Goal: Task Accomplishment & Management: Manage account settings

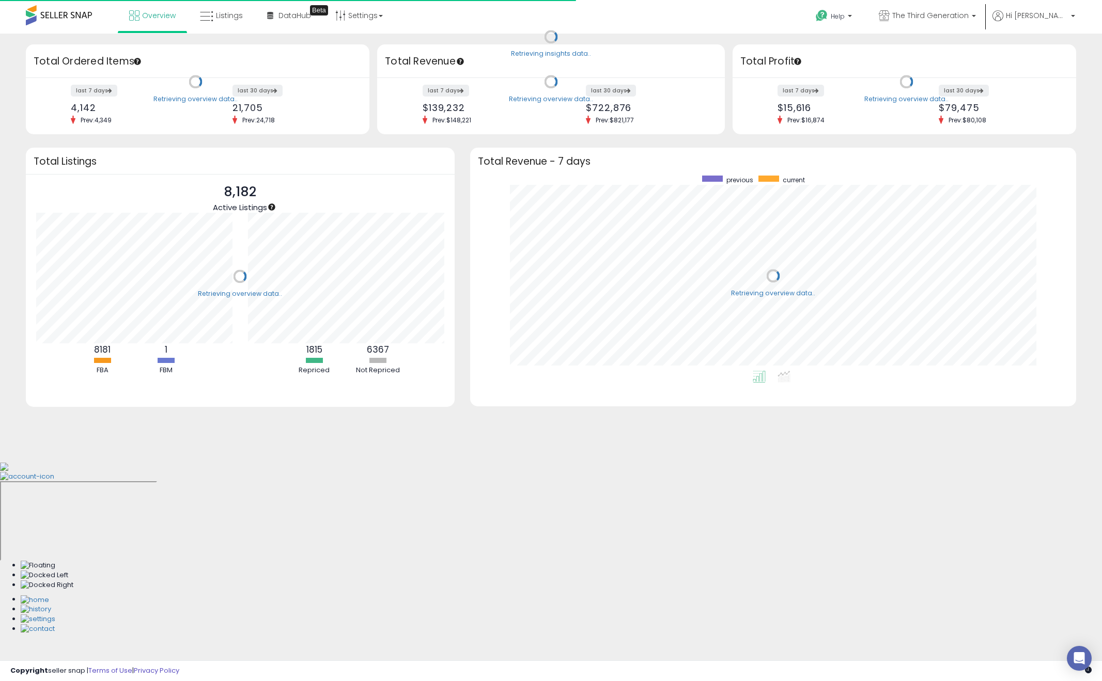
scroll to position [195, 586]
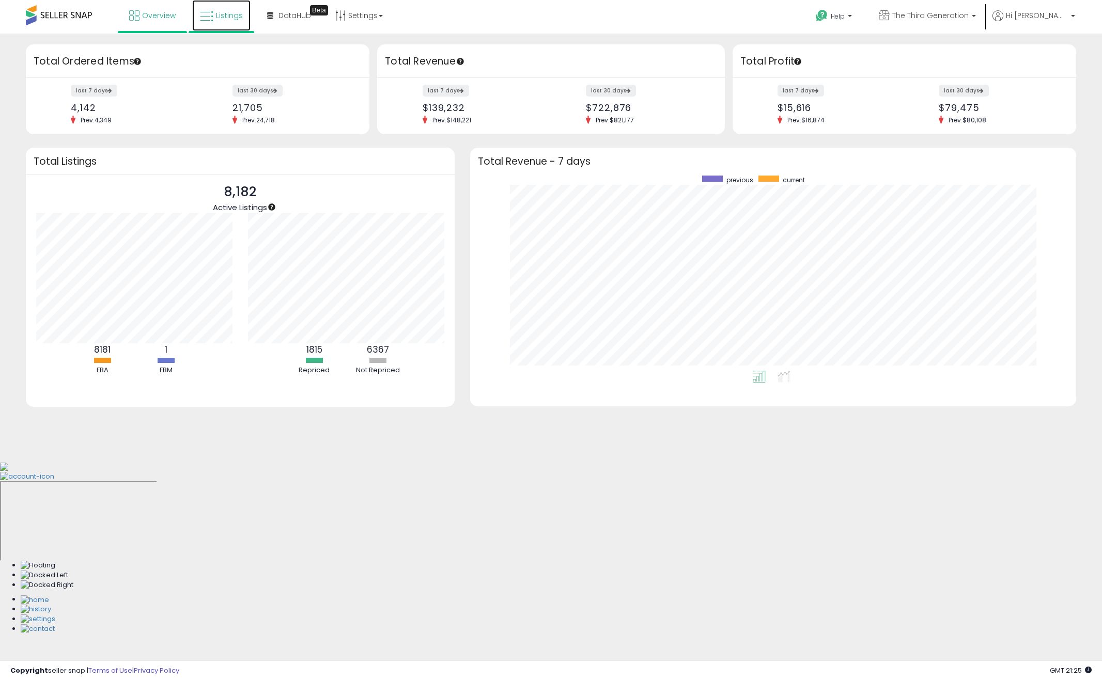
click at [211, 24] on link "Listings" at bounding box center [221, 15] width 58 height 31
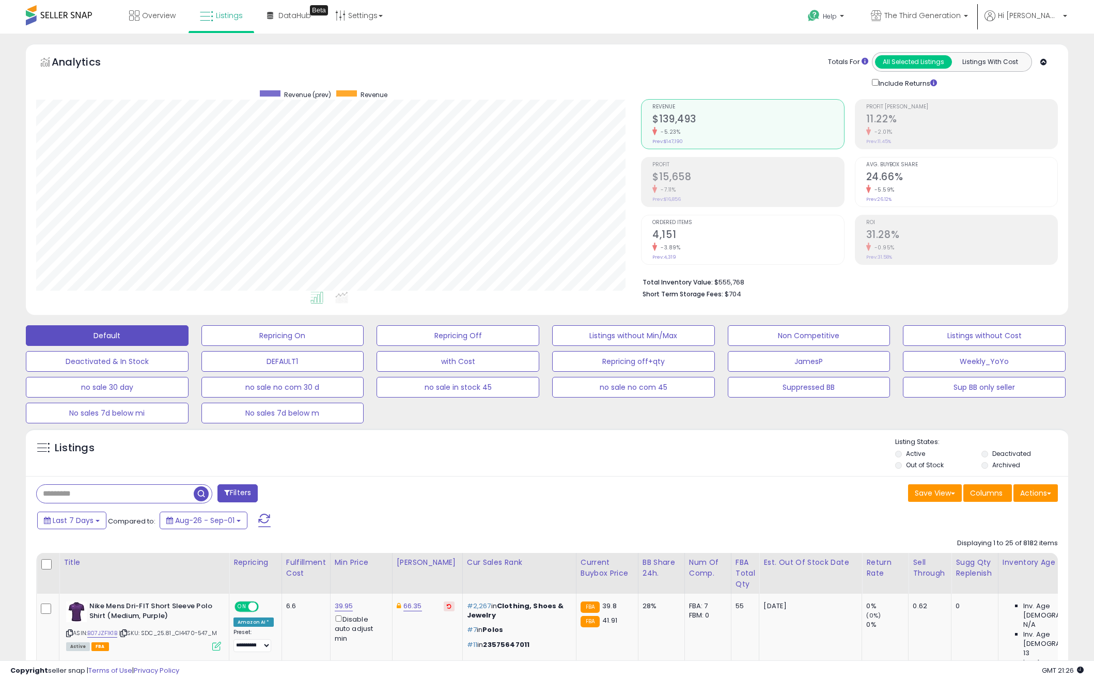
scroll to position [212, 605]
click at [1030, 21] on p "Hi [PERSON_NAME]" at bounding box center [1026, 16] width 83 height 13
click at [1040, 54] on link "Account" at bounding box center [1043, 55] width 27 height 10
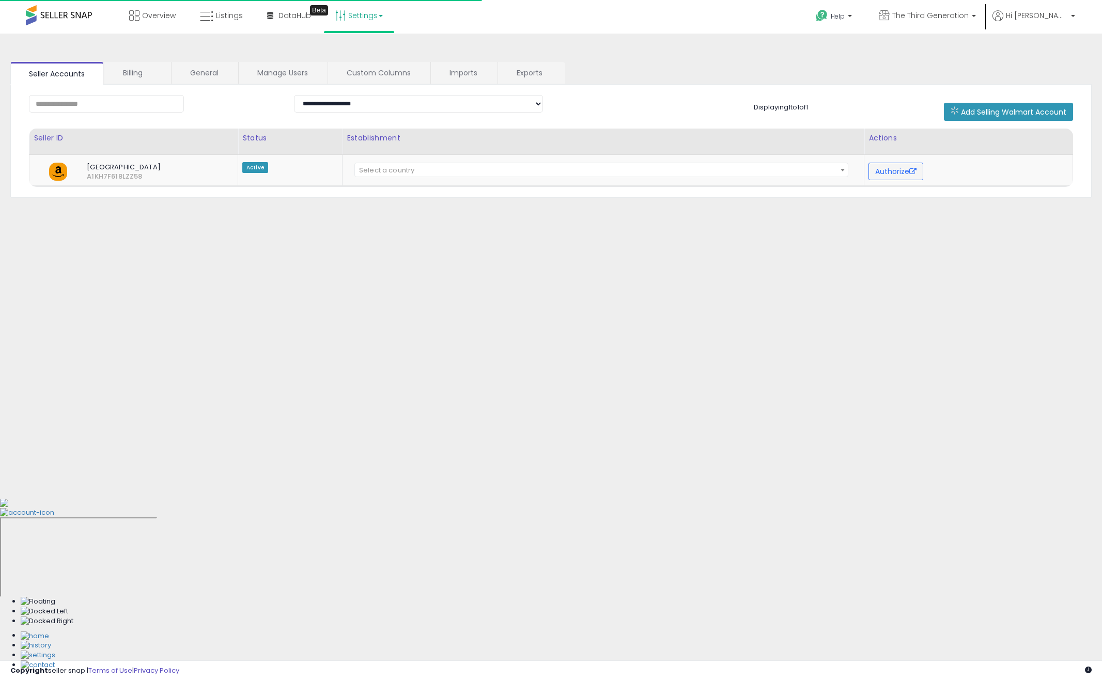
click at [352, 22] on link "Settings" at bounding box center [359, 15] width 63 height 31
click at [350, 79] on link "User settings" at bounding box center [359, 80] width 44 height 10
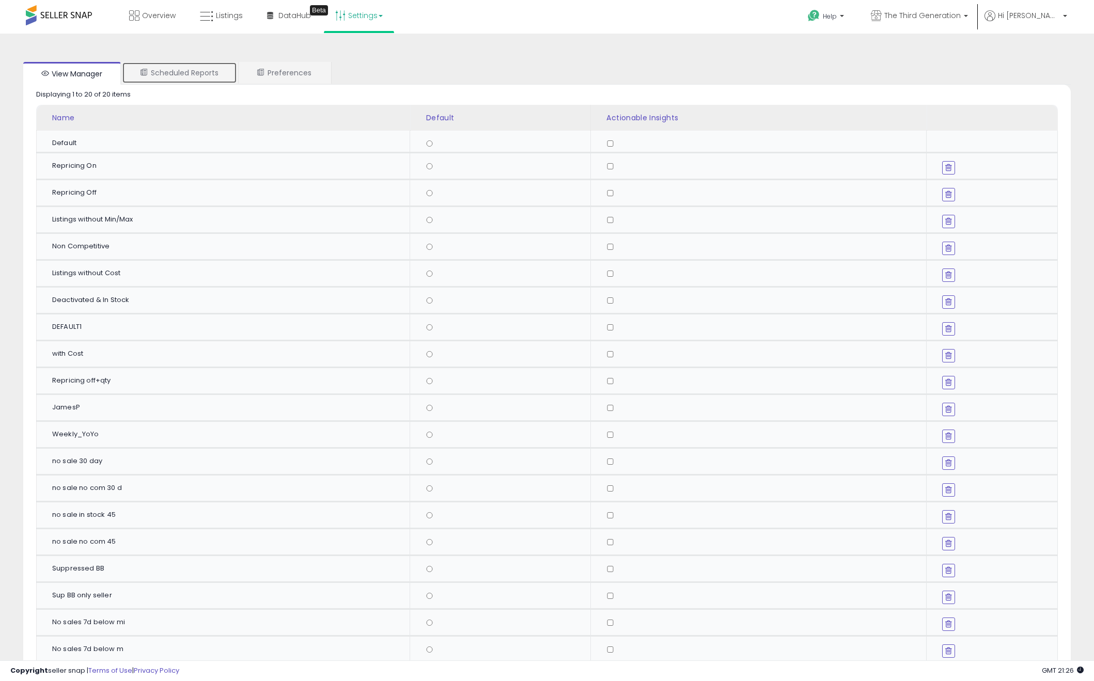
click at [181, 72] on link "Scheduled Reports" at bounding box center [179, 73] width 115 height 22
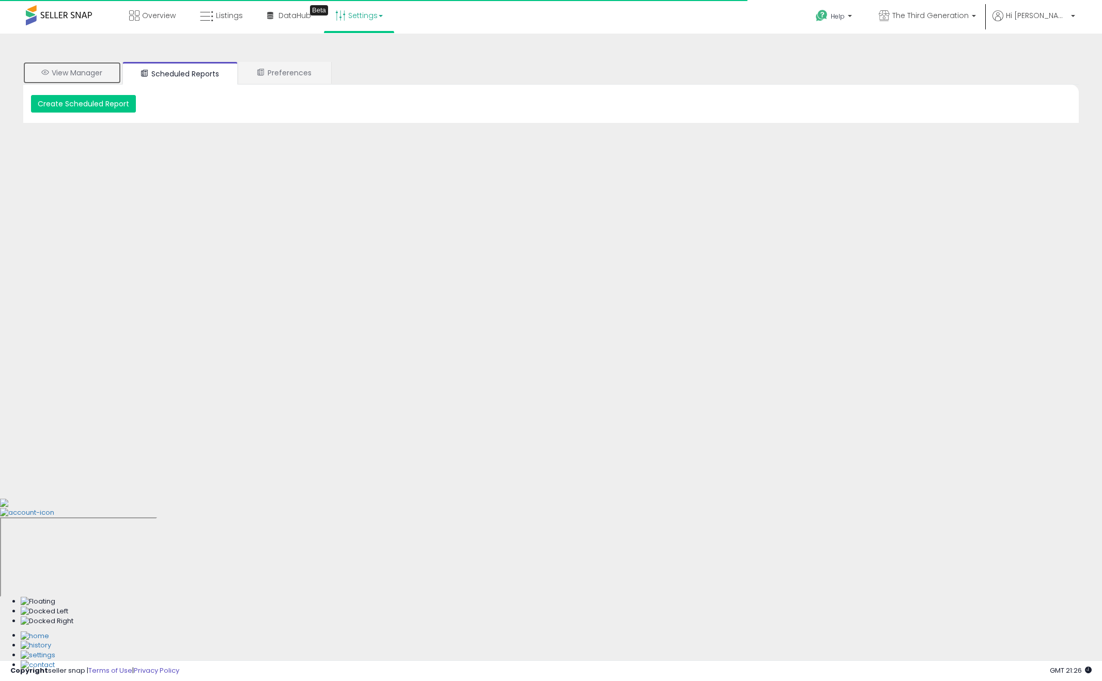
click at [63, 68] on link "View Manager" at bounding box center [72, 73] width 98 height 22
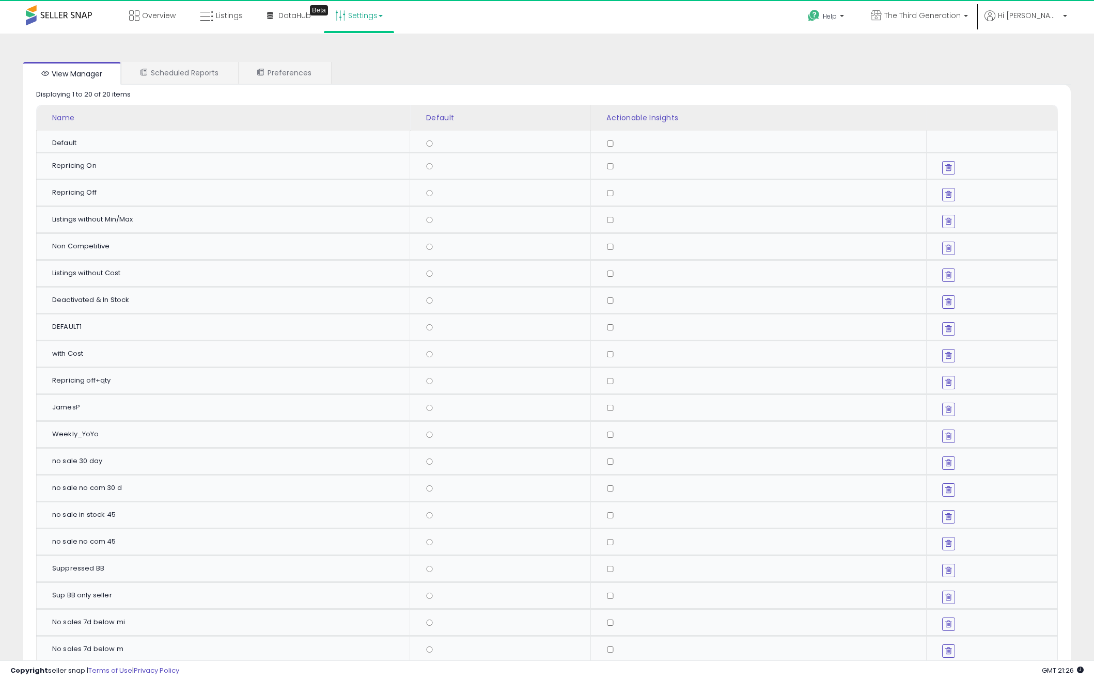
click at [354, 18] on link "Settings" at bounding box center [359, 15] width 63 height 31
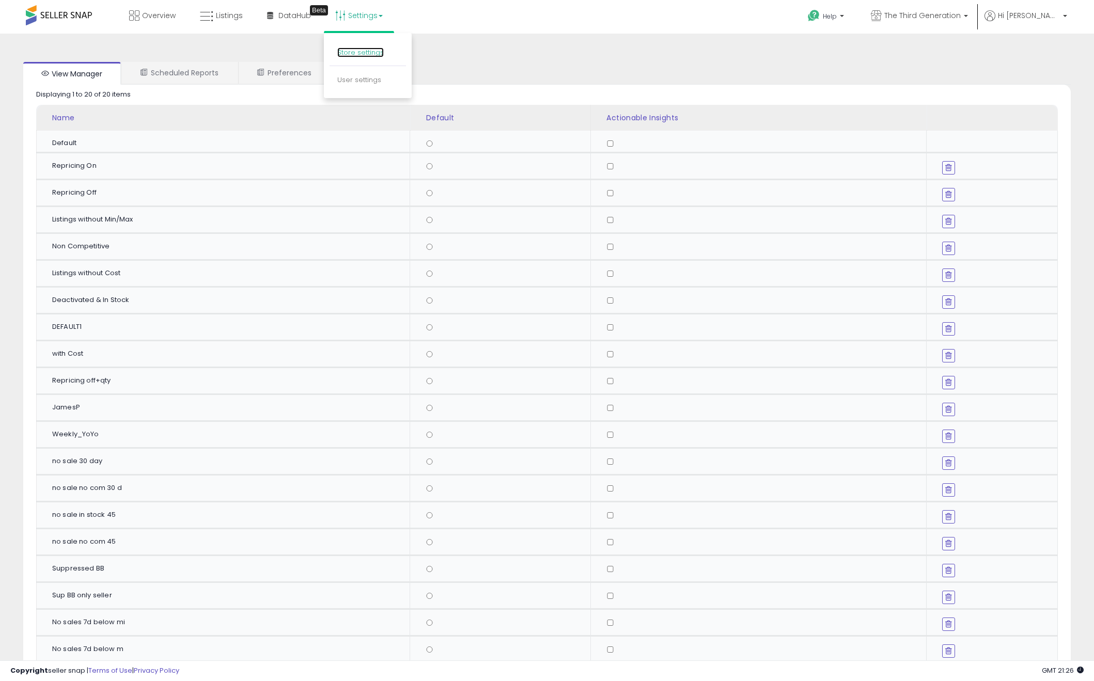
click at [348, 52] on link "Store settings" at bounding box center [360, 53] width 46 height 10
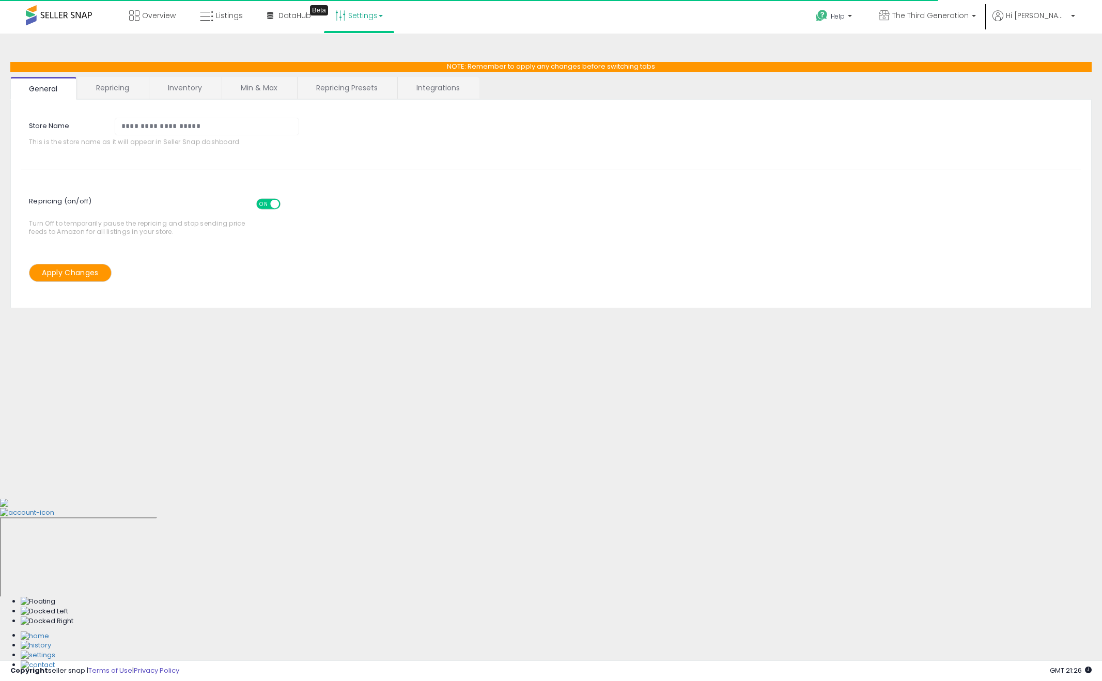
click at [407, 91] on link "Integrations" at bounding box center [438, 88] width 81 height 22
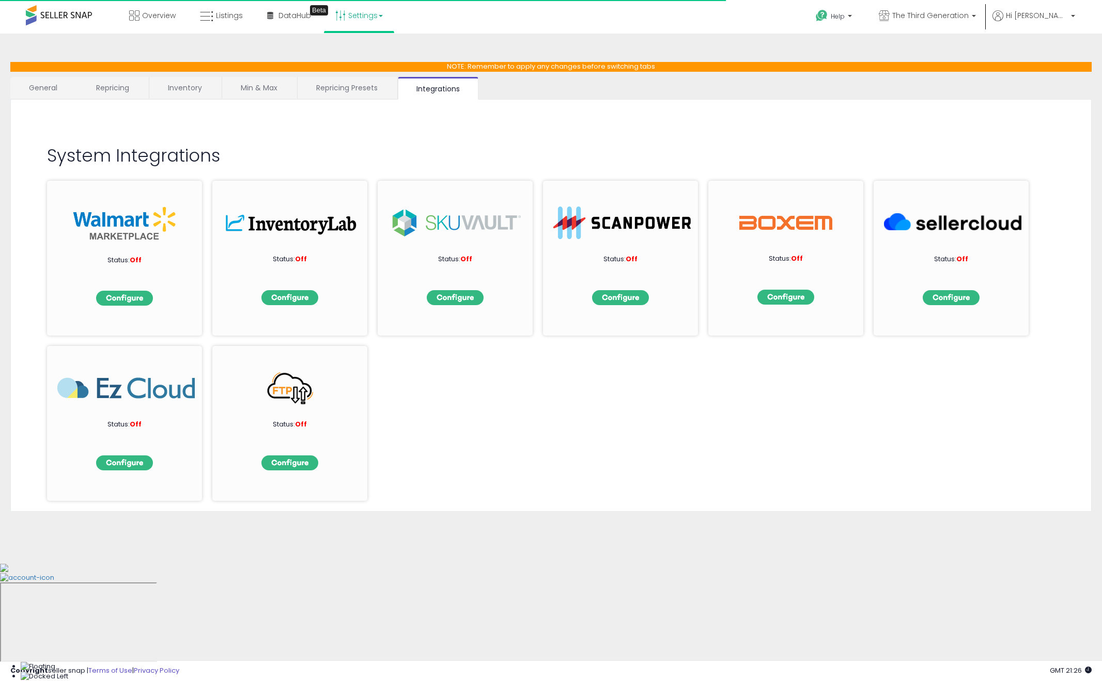
click at [329, 88] on link "Repricing Presets" at bounding box center [347, 88] width 99 height 22
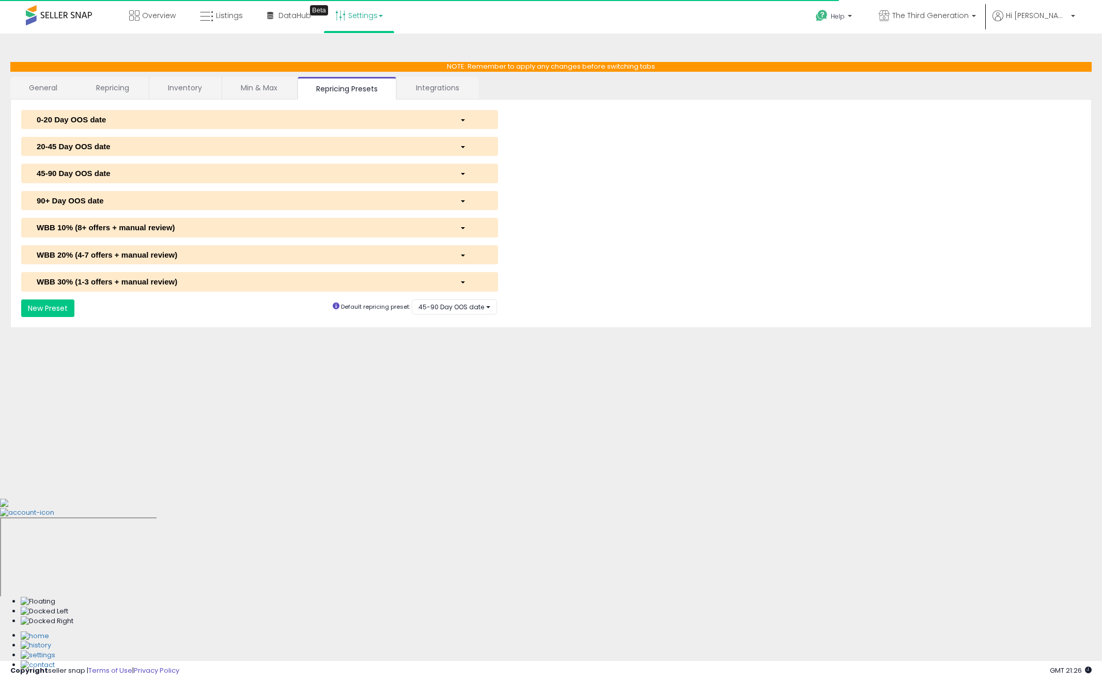
click at [290, 88] on link "Min & Max" at bounding box center [259, 88] width 74 height 22
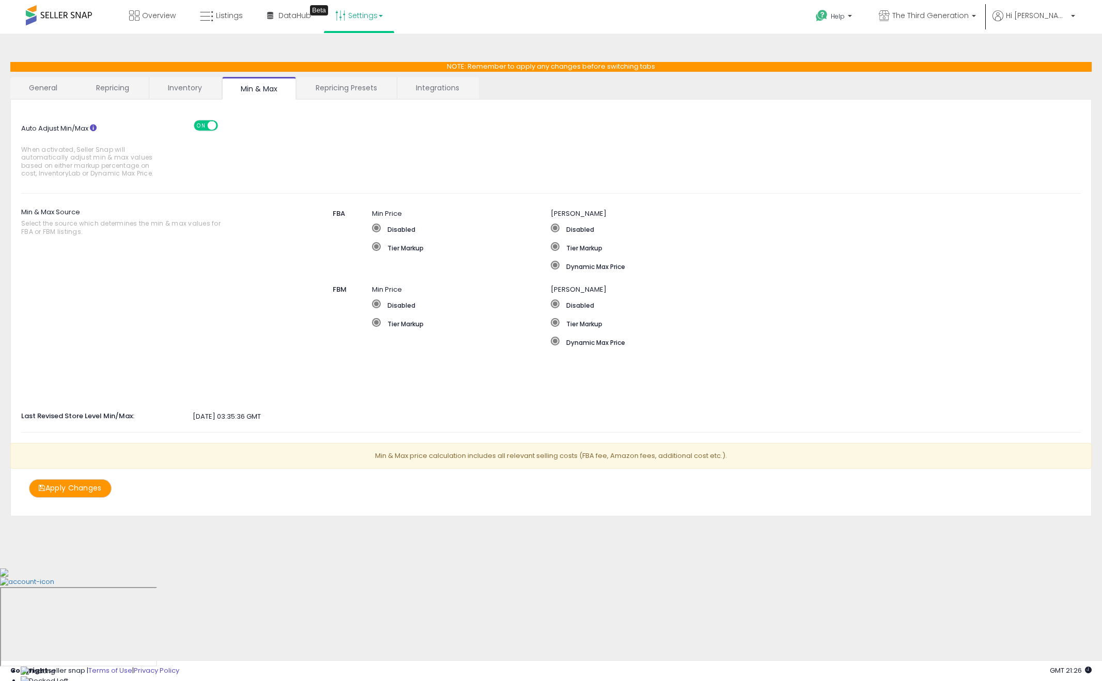
click at [211, 85] on link "Inventory" at bounding box center [184, 88] width 71 height 22
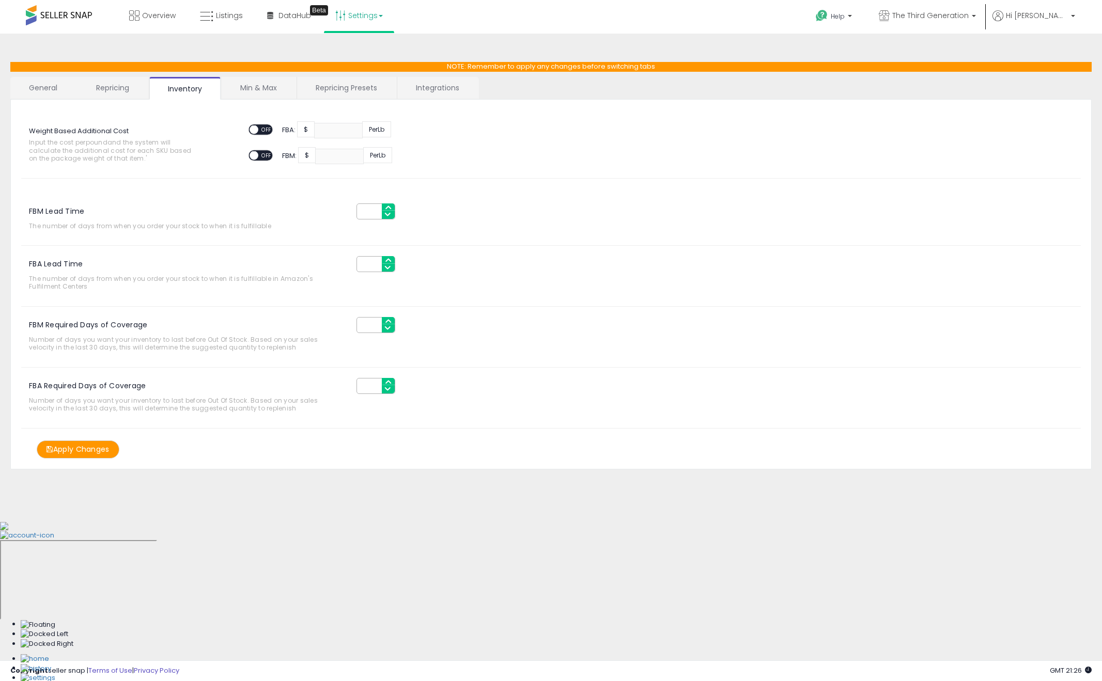
click at [108, 86] on link "Repricing" at bounding box center [112, 88] width 70 height 22
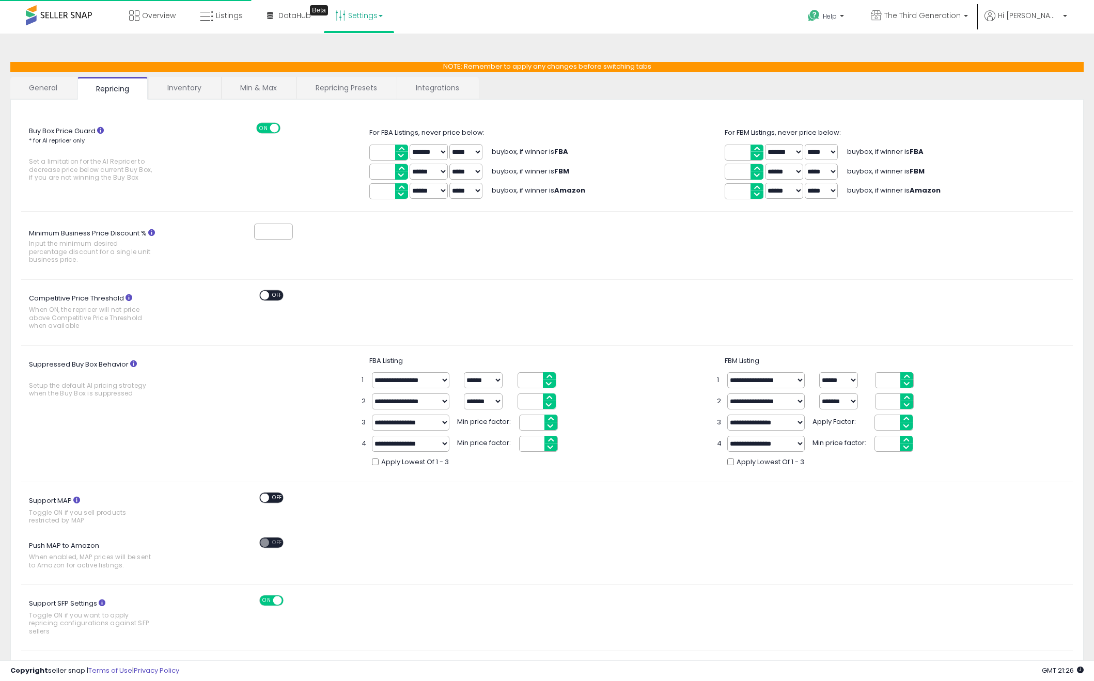
click at [62, 86] on link "General" at bounding box center [43, 88] width 66 height 22
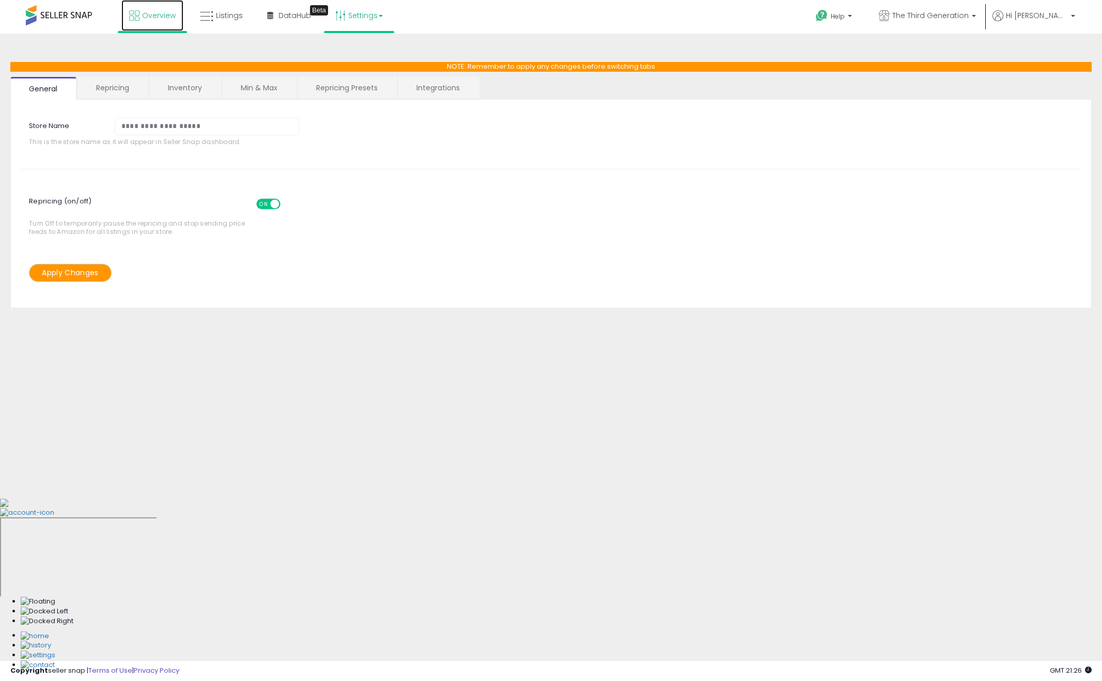
click at [134, 21] on link "Overview" at bounding box center [152, 15] width 62 height 31
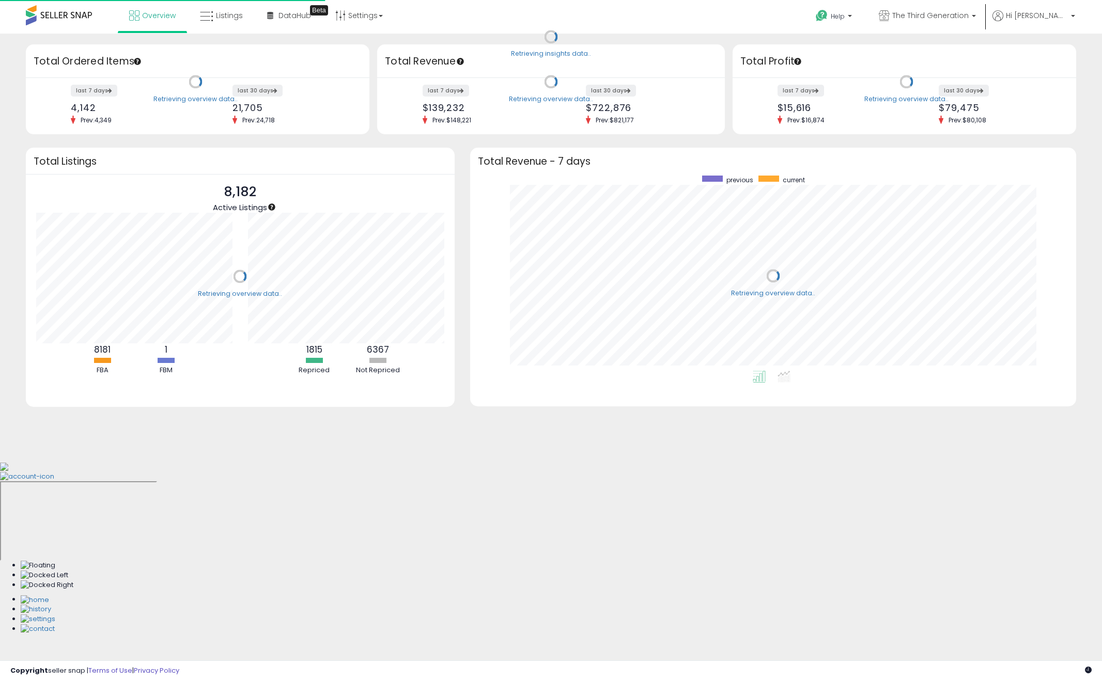
scroll to position [195, 586]
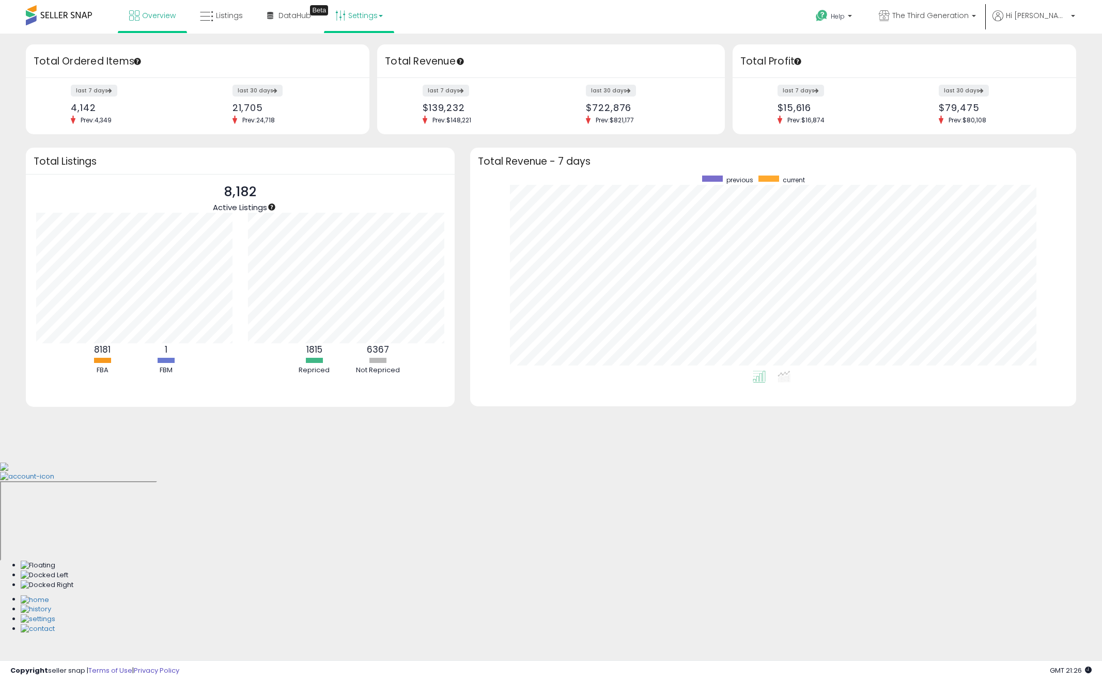
click at [359, 16] on link "Settings" at bounding box center [359, 15] width 63 height 31
click at [1003, 13] on icon at bounding box center [997, 15] width 11 height 11
click at [969, 18] on span "The Third Generation" at bounding box center [930, 15] width 76 height 10
click at [1047, 18] on span "Hi [PERSON_NAME]" at bounding box center [1037, 15] width 62 height 10
click at [1040, 84] on p "Profile" at bounding box center [1051, 83] width 27 height 10
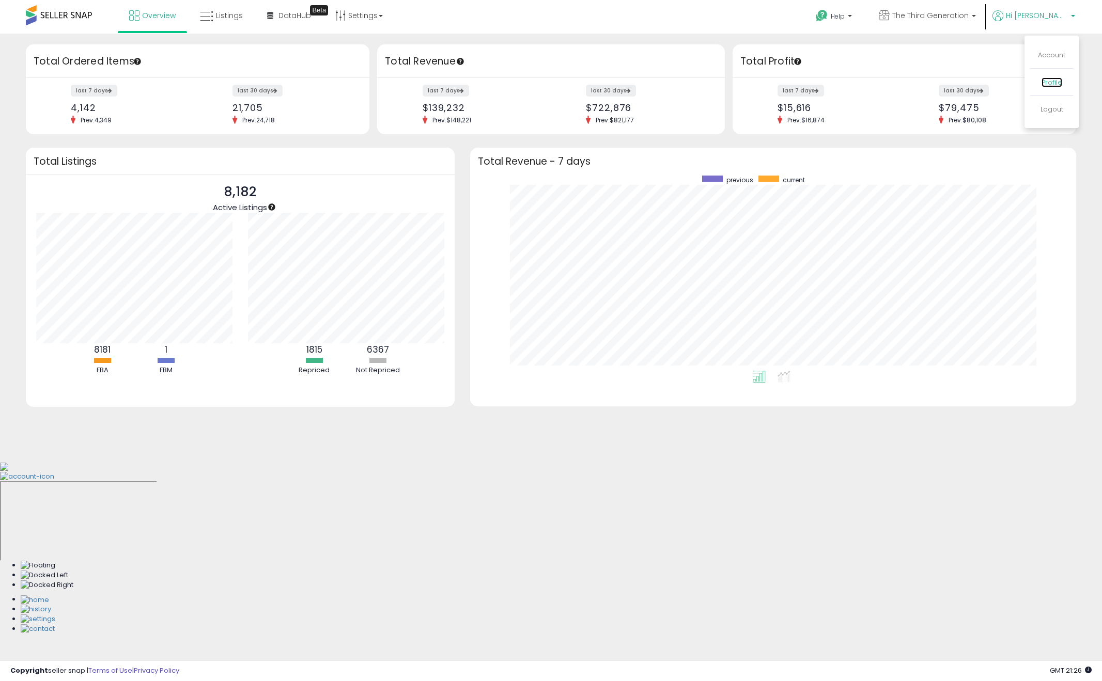
click at [1044, 83] on link "Profile" at bounding box center [1052, 82] width 21 height 10
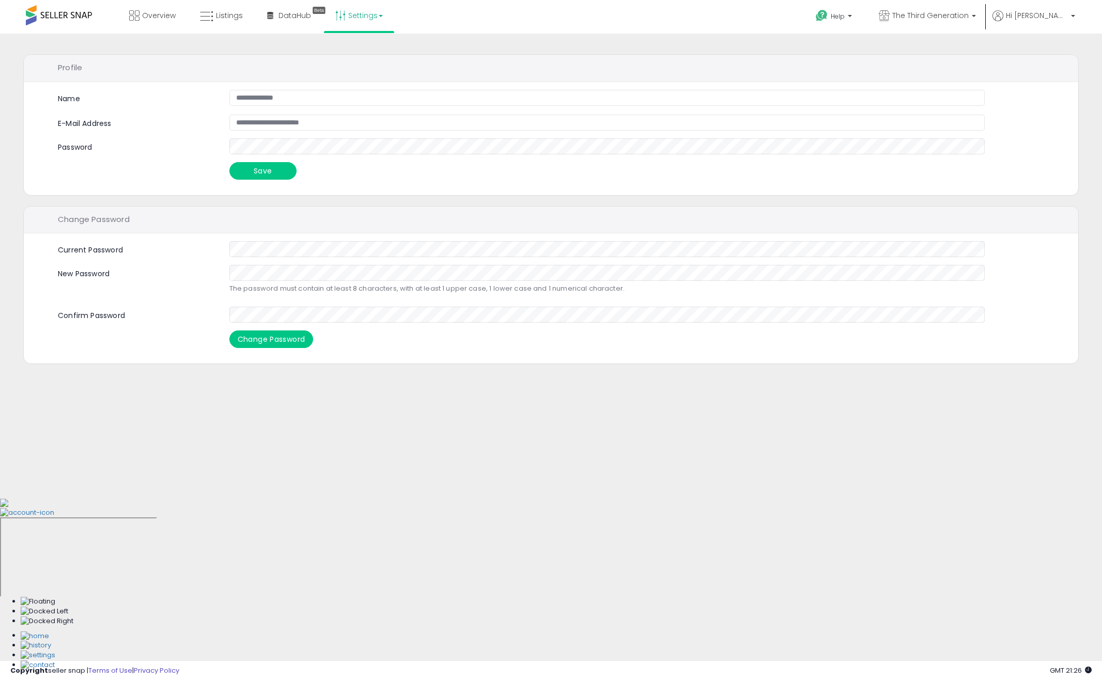
click at [364, 18] on link "Settings" at bounding box center [359, 15] width 63 height 31
drag, startPoint x: 366, startPoint y: 37, endPoint x: 365, endPoint y: 44, distance: 6.8
click at [366, 40] on ul "Store settings User settings" at bounding box center [368, 65] width 88 height 65
drag, startPoint x: 365, startPoint y: 44, endPoint x: 360, endPoint y: 10, distance: 35.0
click at [364, 44] on div "**********" at bounding box center [551, 258] width 1092 height 429
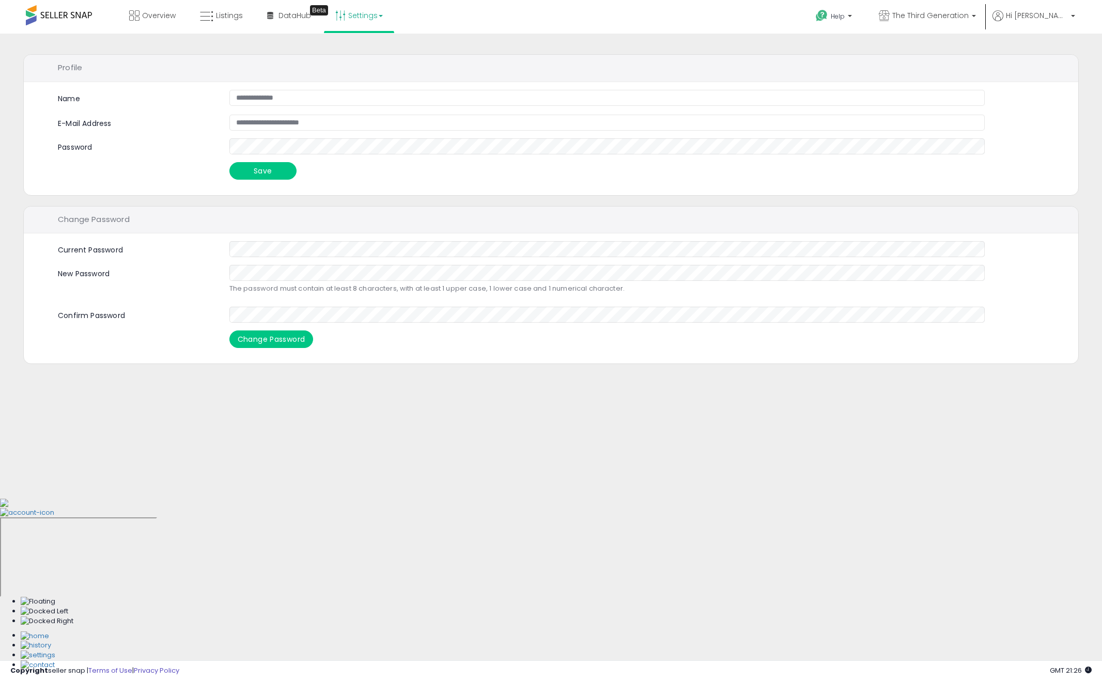
click at [360, 10] on link "Settings" at bounding box center [359, 15] width 63 height 31
click at [355, 49] on link "Store settings" at bounding box center [360, 53] width 46 height 10
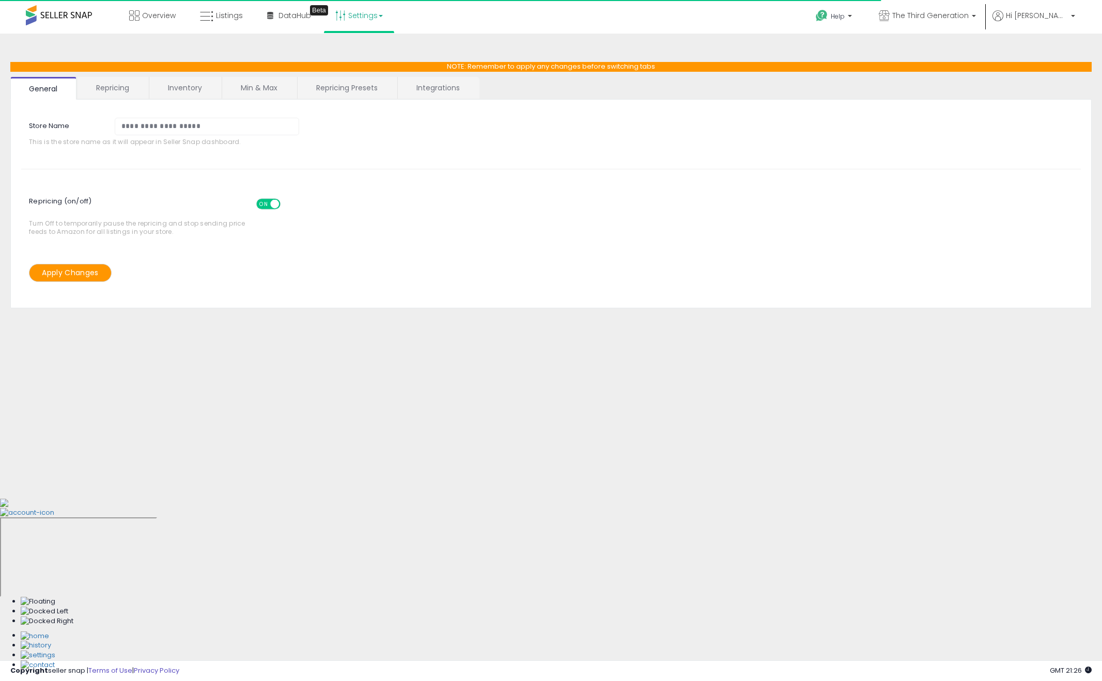
click at [135, 95] on link "Repricing" at bounding box center [112, 88] width 70 height 22
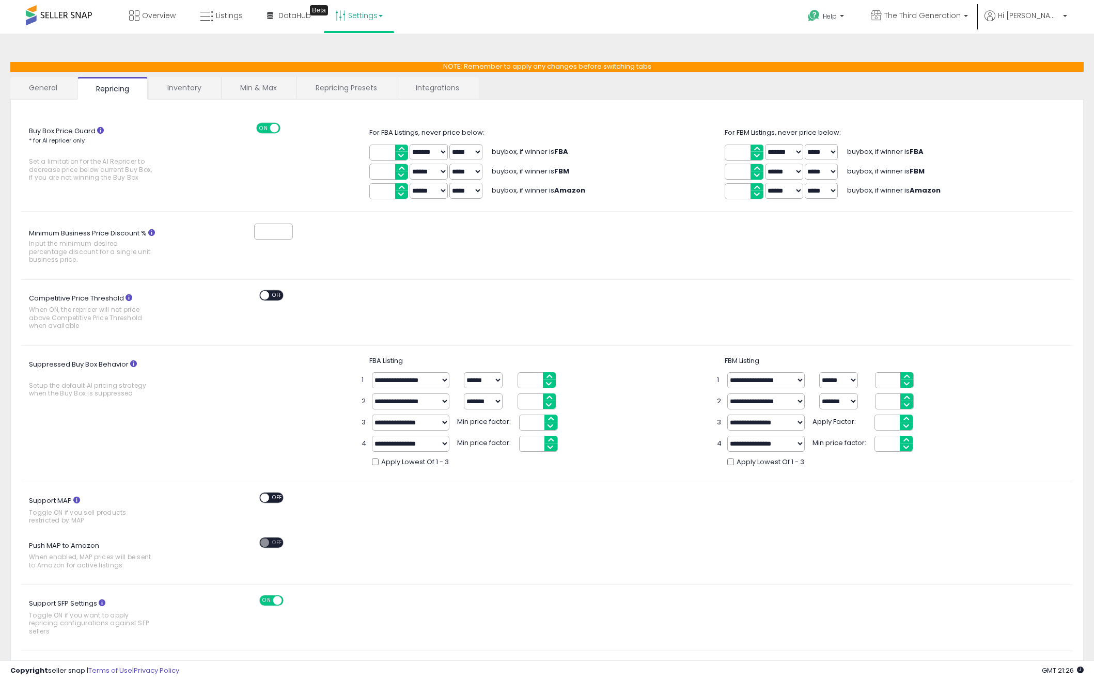
click at [177, 81] on link "Inventory" at bounding box center [184, 88] width 71 height 22
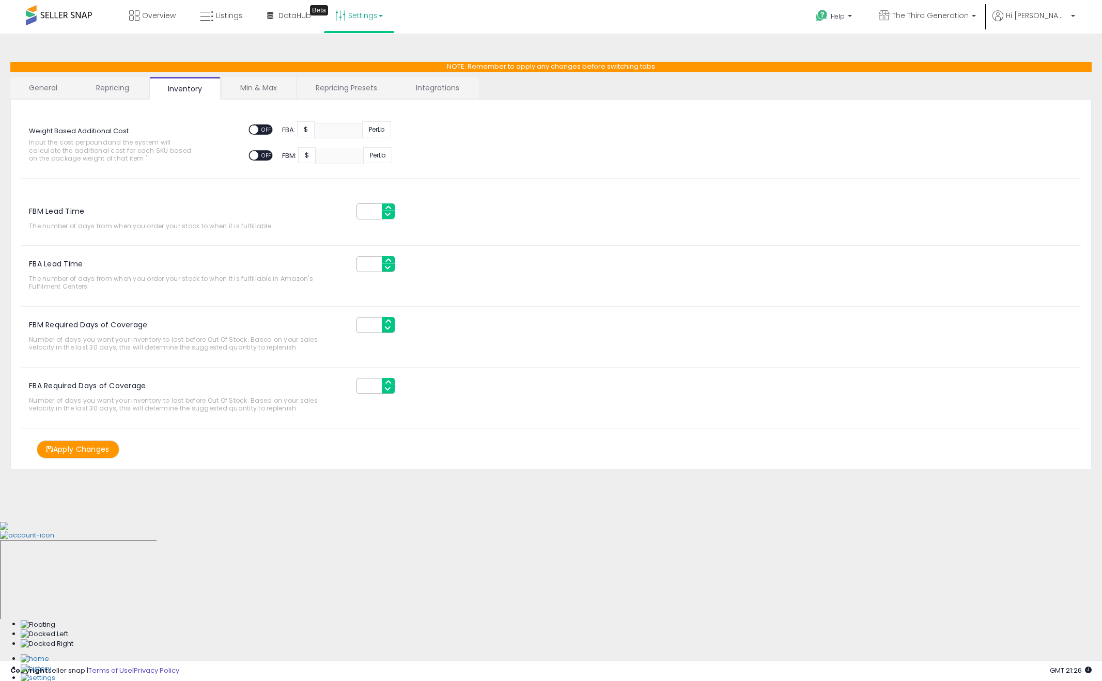
click at [265, 88] on link "Min & Max" at bounding box center [259, 88] width 74 height 22
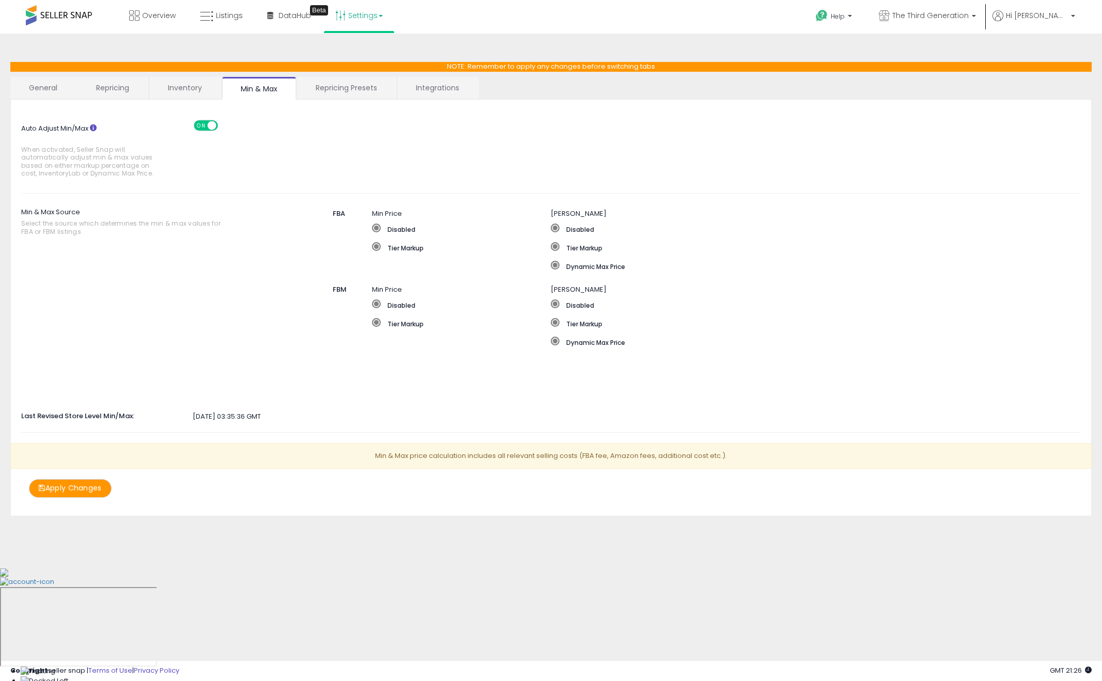
click at [359, 84] on link "Repricing Presets" at bounding box center [346, 88] width 99 height 22
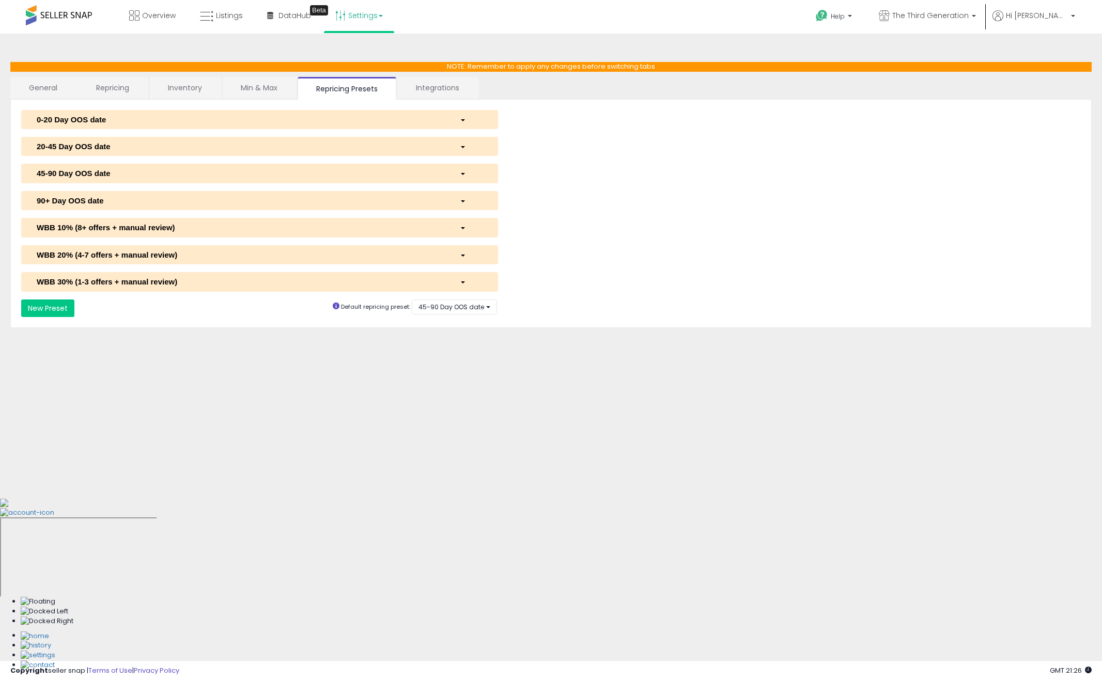
click at [422, 88] on link "Integrations" at bounding box center [437, 88] width 81 height 22
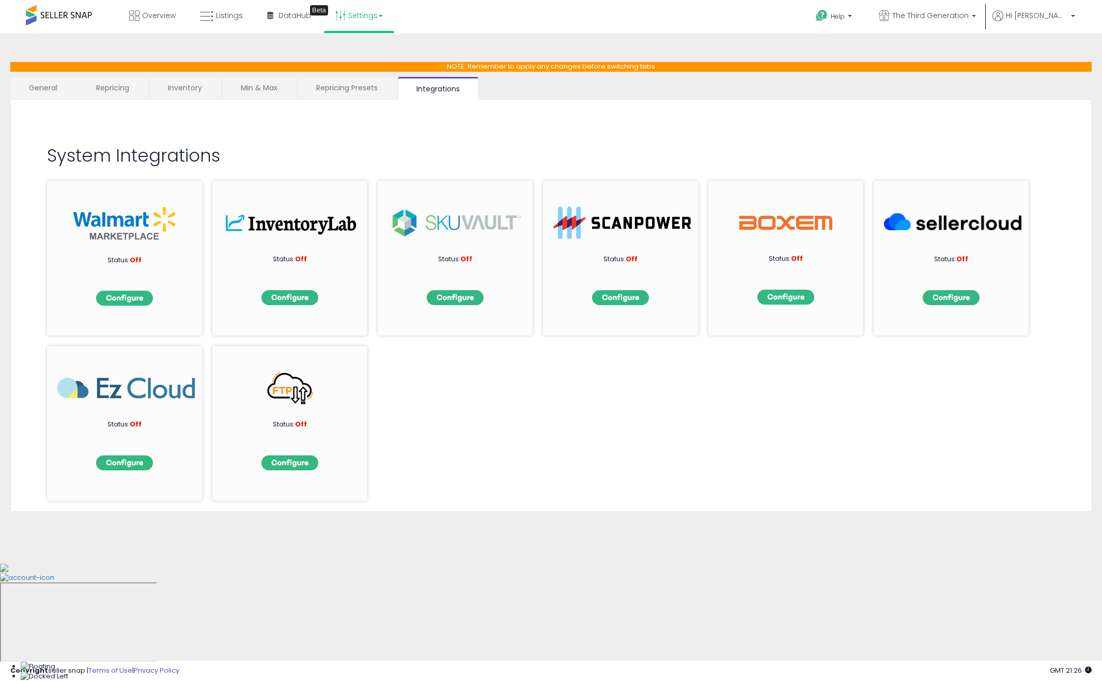
click at [292, 94] on link "Min & Max" at bounding box center [259, 88] width 74 height 22
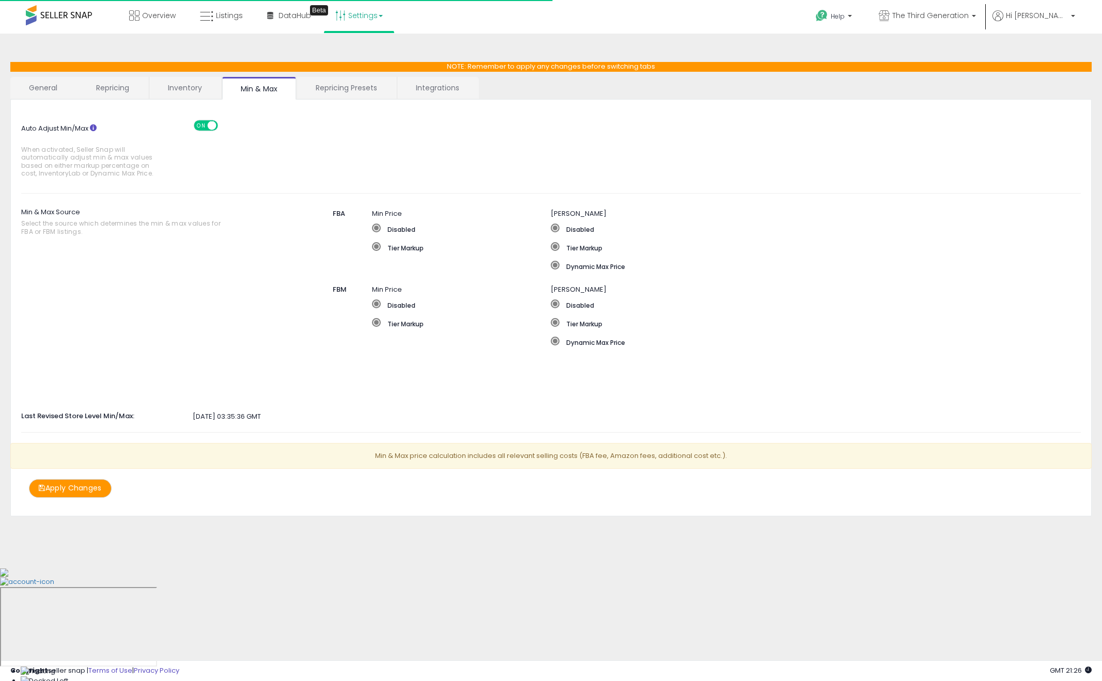
click at [320, 91] on link "Repricing Presets" at bounding box center [346, 88] width 99 height 22
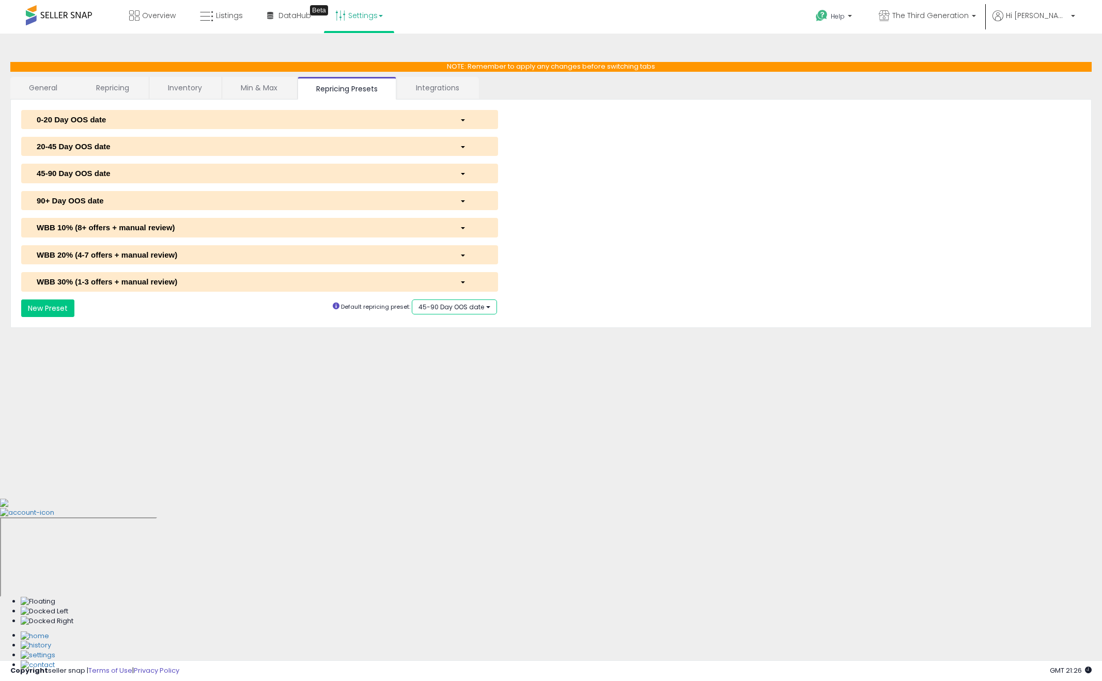
click at [430, 306] on span "45-90 Day OOS date" at bounding box center [451, 307] width 66 height 9
click at [453, 394] on div "**********" at bounding box center [551, 258] width 1092 height 429
drag, startPoint x: 218, startPoint y: 80, endPoint x: 180, endPoint y: 86, distance: 38.2
click at [211, 86] on link "Inventory" at bounding box center [184, 88] width 71 height 22
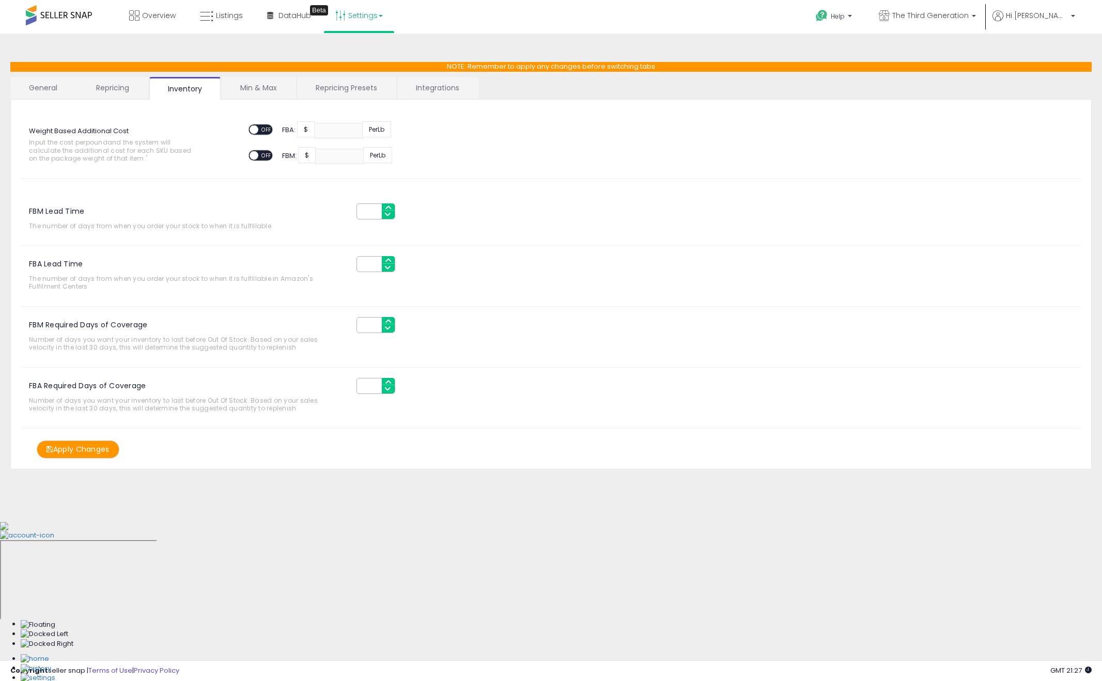
click at [95, 90] on link "Repricing" at bounding box center [112, 88] width 70 height 22
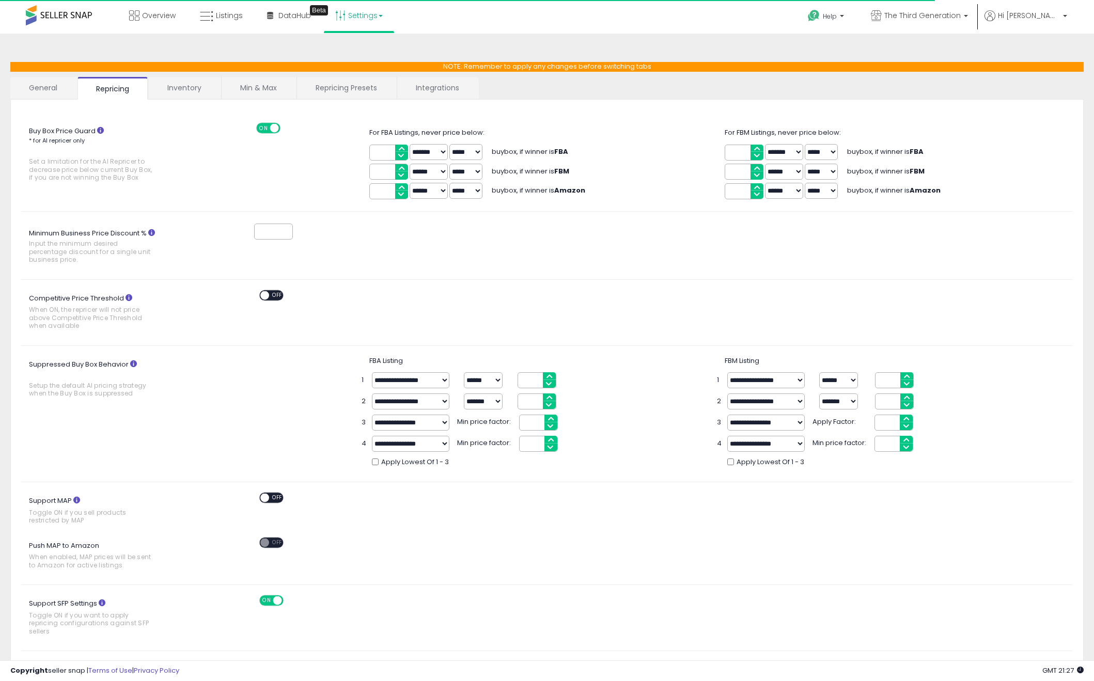
click at [43, 90] on link "General" at bounding box center [43, 88] width 66 height 22
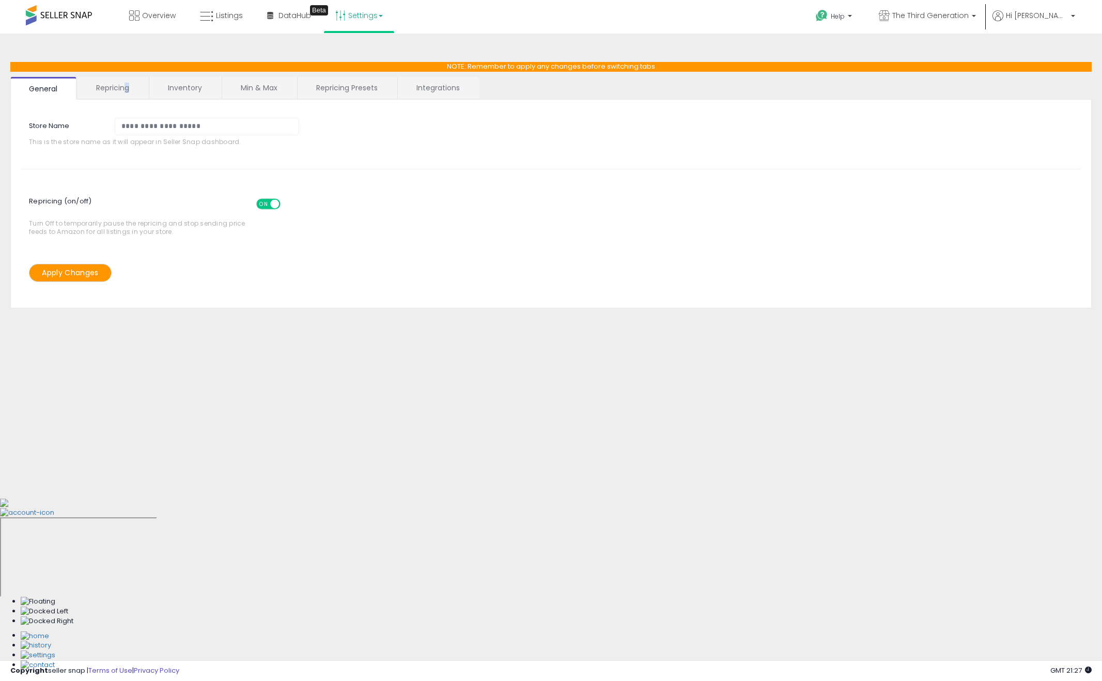
click at [127, 88] on link "Repricing" at bounding box center [112, 88] width 70 height 22
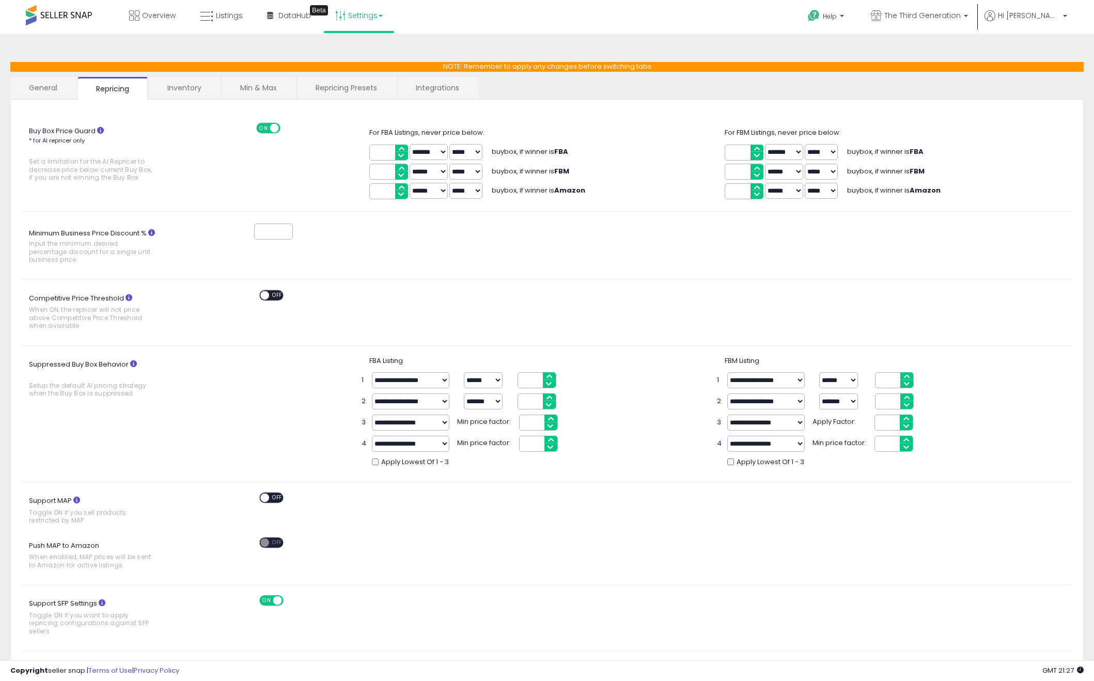
click at [61, 88] on link "General" at bounding box center [43, 88] width 66 height 22
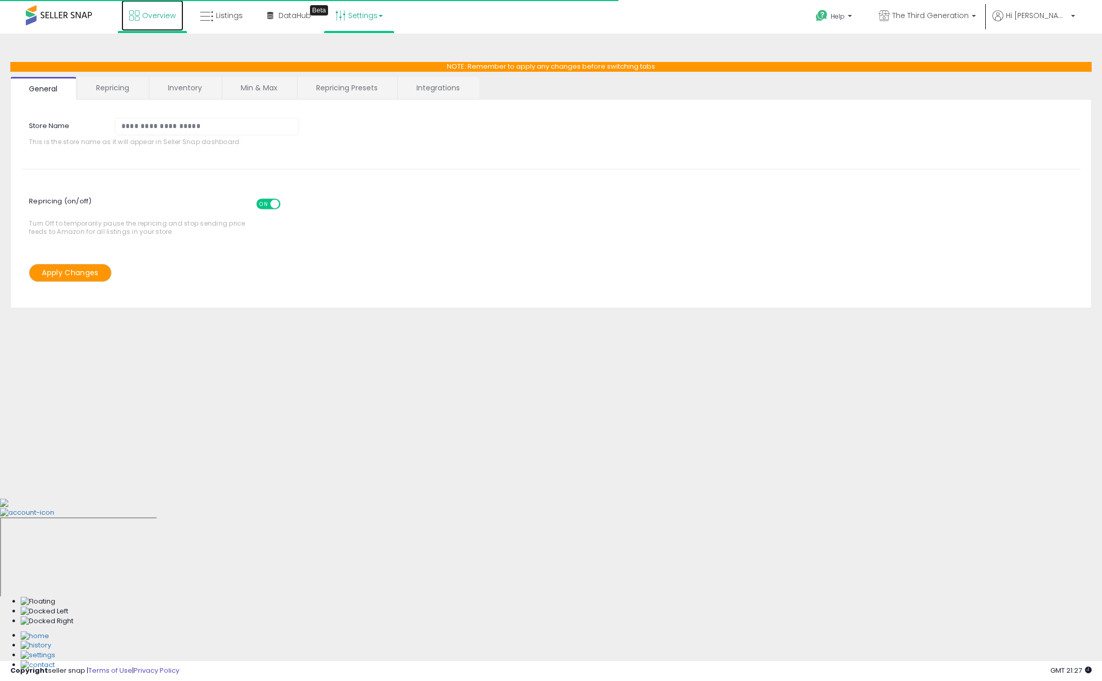
click at [138, 19] on icon at bounding box center [134, 15] width 10 height 10
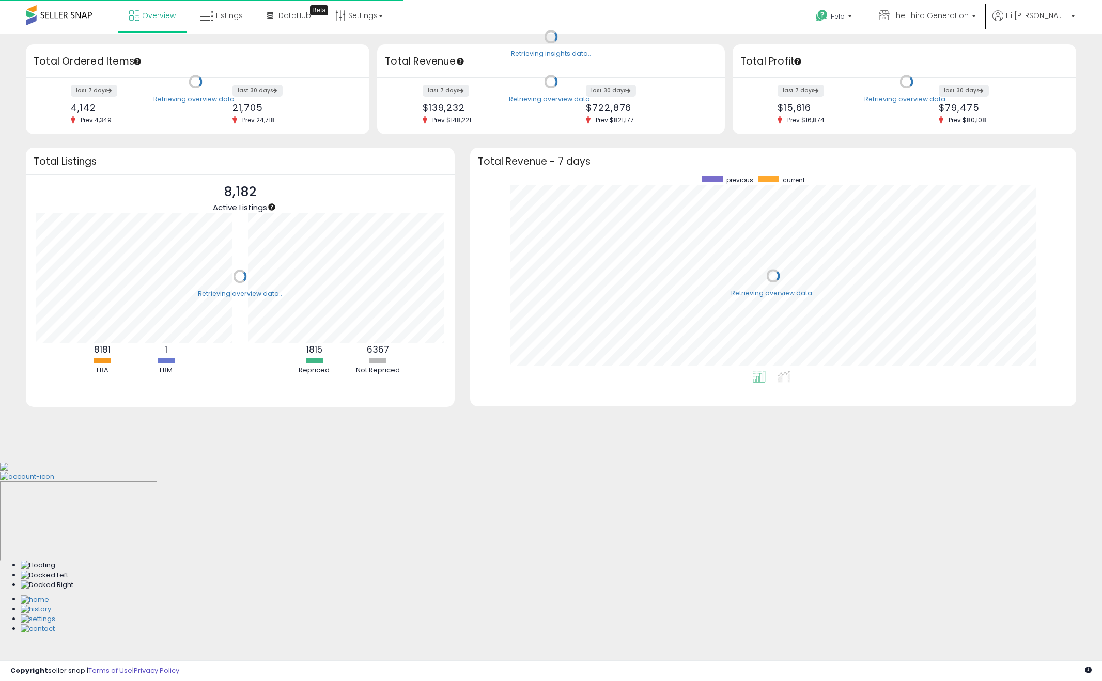
scroll to position [195, 586]
